Goal: Use online tool/utility

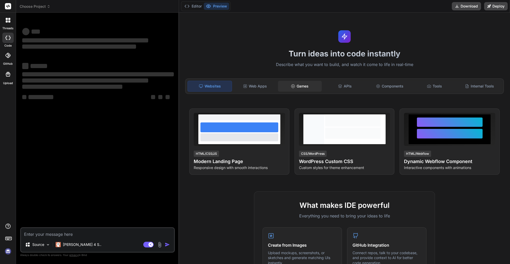
click at [300, 87] on div "Games" at bounding box center [300, 86] width 44 height 11
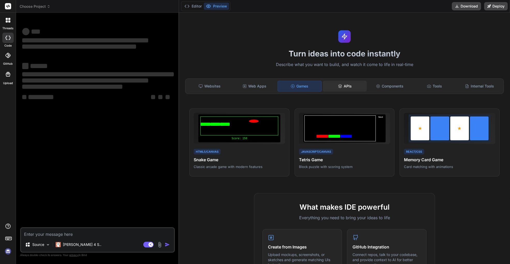
click at [338, 86] on icon at bounding box center [339, 85] width 3 height 2
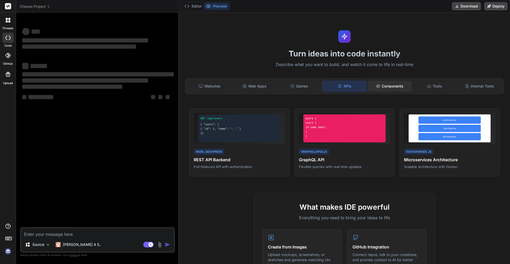
click at [389, 89] on div "Components" at bounding box center [390, 86] width 44 height 11
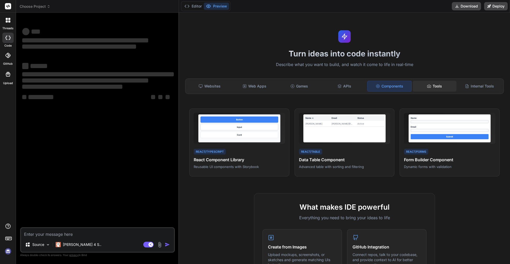
click at [434, 90] on div "Tools" at bounding box center [435, 86] width 44 height 11
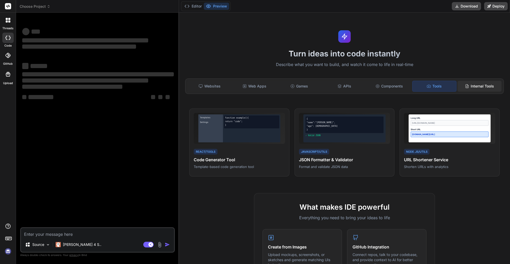
click at [477, 87] on div "Internal Tools" at bounding box center [480, 86] width 44 height 11
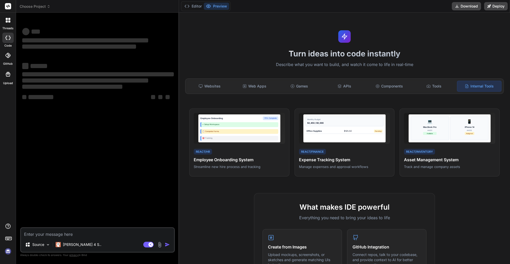
click at [8, 23] on div at bounding box center [8, 20] width 11 height 11
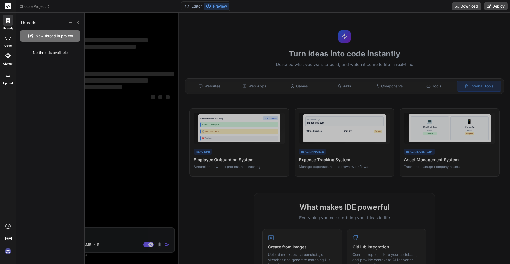
click at [5, 34] on div at bounding box center [7, 38] width 11 height 10
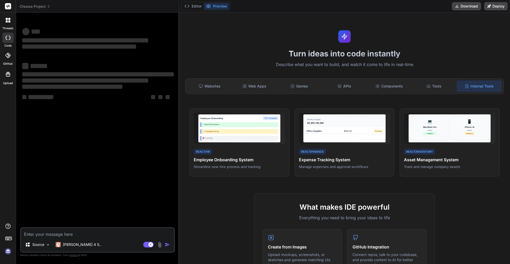
click at [8, 58] on div at bounding box center [7, 55] width 11 height 11
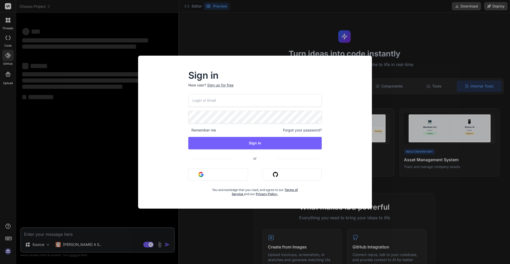
click at [68, 113] on div "Sign in New user? Sign up for free Remember me Forgot your password? Sign In or…" at bounding box center [255, 132] width 510 height 264
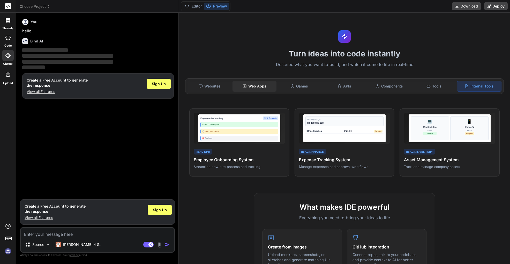
click at [257, 88] on div "Web Apps" at bounding box center [255, 86] width 44 height 11
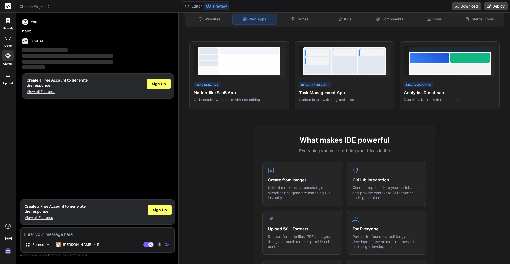
scroll to position [78, 0]
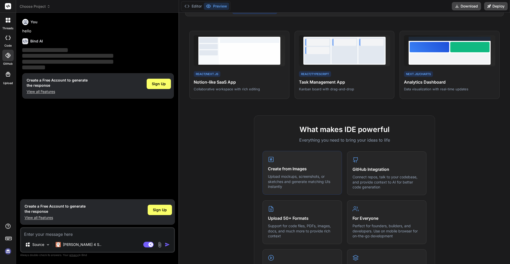
click at [316, 176] on p "Upload mockups, screenshots, or sketches and generate matching UIs instantly" at bounding box center [302, 181] width 69 height 15
click at [355, 159] on icon at bounding box center [356, 159] width 6 height 6
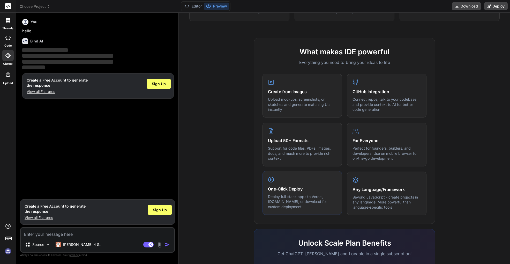
click at [295, 176] on div "One-Click Deploy Deploy full-stack apps to Vercel, [DOMAIN_NAME], or download f…" at bounding box center [302, 193] width 79 height 44
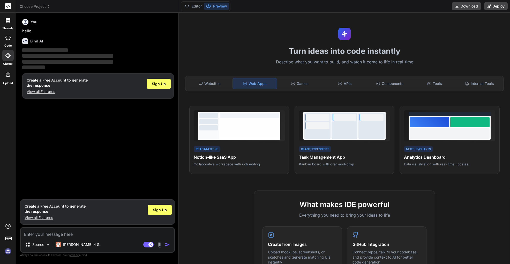
scroll to position [0, 0]
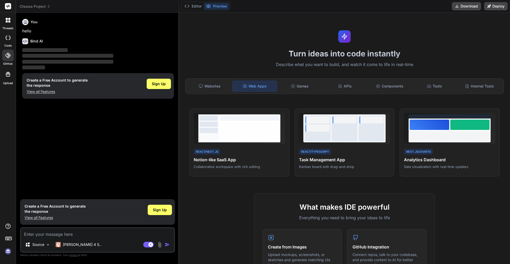
type textarea "x"
